Goal: Find contact information: Find contact information

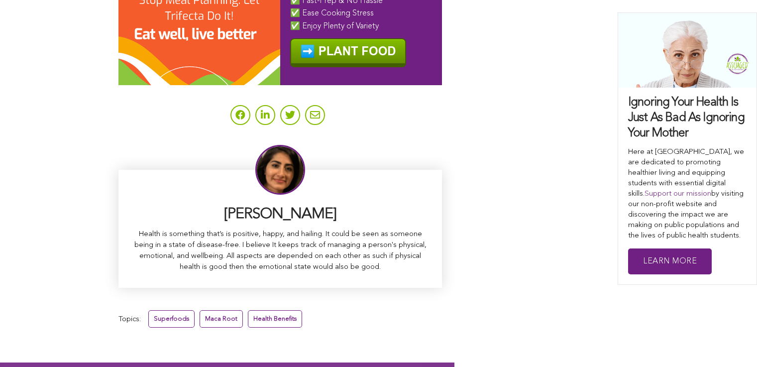
scroll to position [6359, 0]
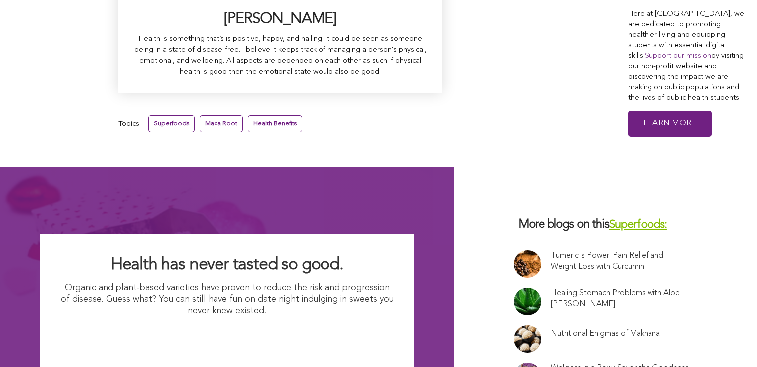
click at [551, 362] on link "Wellness in a Bowl: Savor the Goodness of Vegan Acai Bowls" at bounding box center [620, 373] width 138 height 22
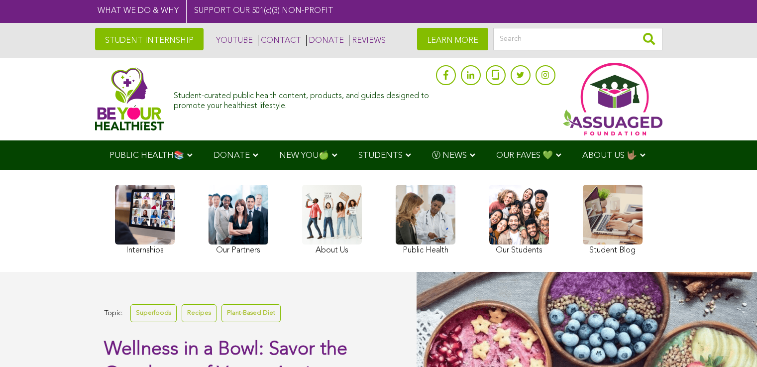
click at [258, 41] on link "CONTACT" at bounding box center [279, 40] width 43 height 11
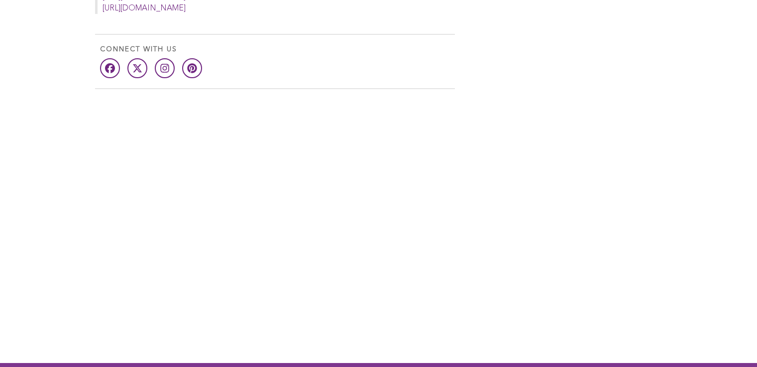
scroll to position [727, 0]
